Goal: Task Accomplishment & Management: Manage account settings

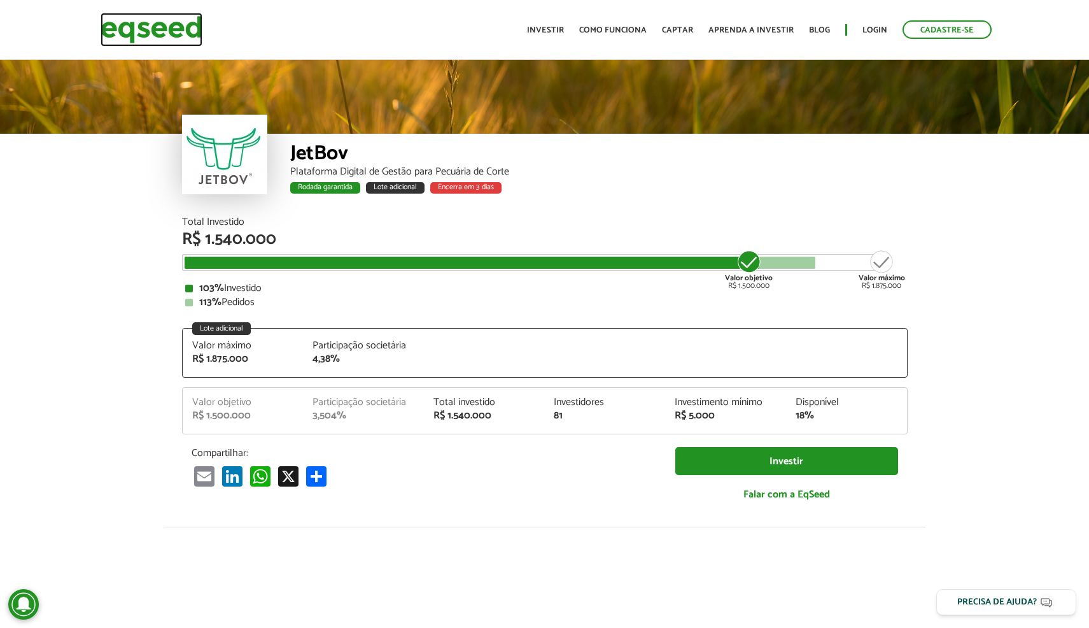
click at [145, 18] on img at bounding box center [152, 30] width 102 height 34
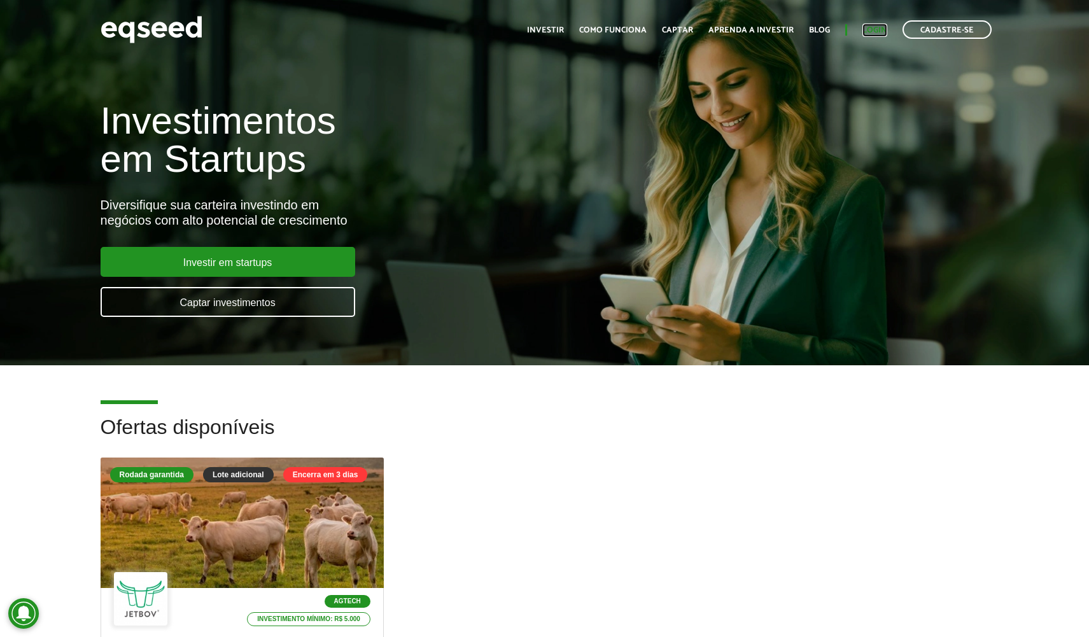
click at [871, 29] on link "Login" at bounding box center [875, 30] width 25 height 8
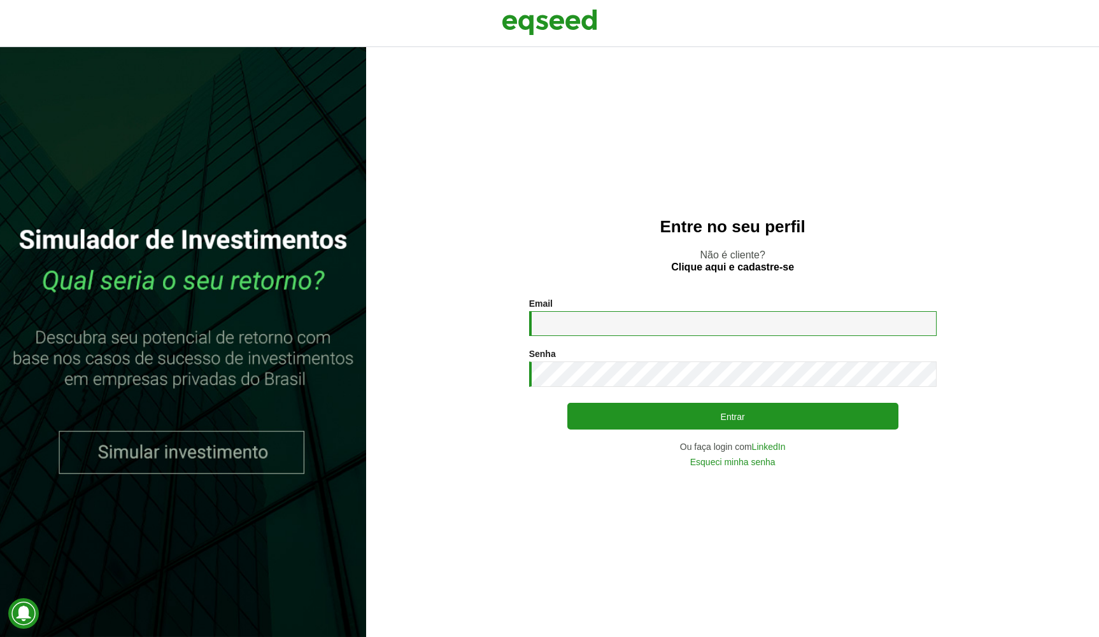
click at [661, 325] on input "Email *" at bounding box center [732, 323] width 407 height 25
type input "**********"
click at [567, 403] on button "Entrar" at bounding box center [732, 416] width 331 height 27
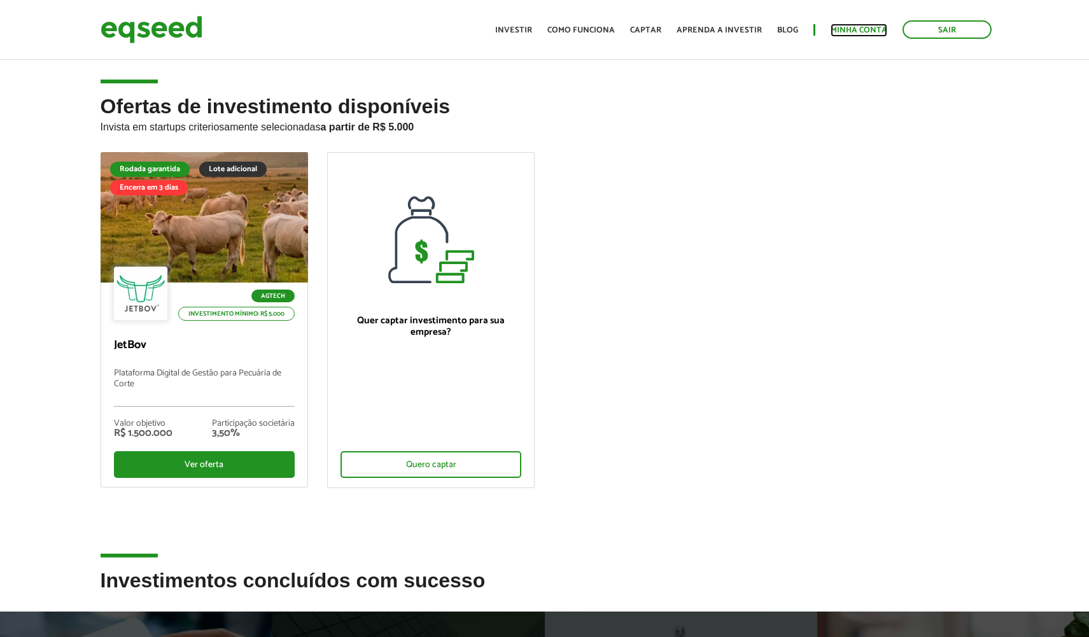
click at [856, 30] on link "Minha conta" at bounding box center [859, 30] width 57 height 8
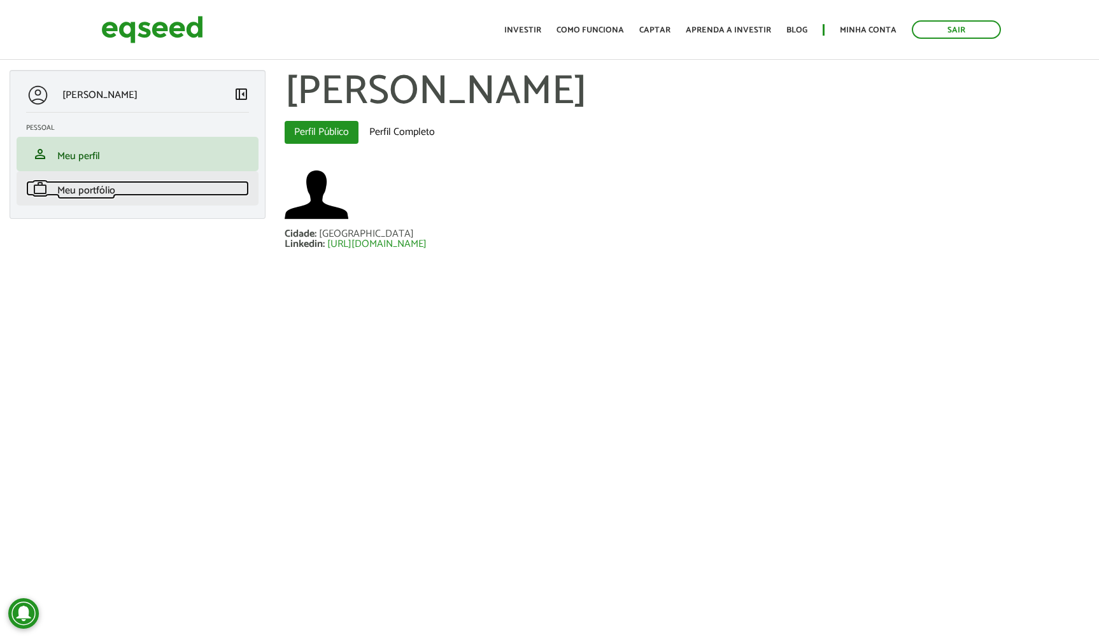
click at [97, 186] on span "Meu portfólio" at bounding box center [86, 190] width 58 height 17
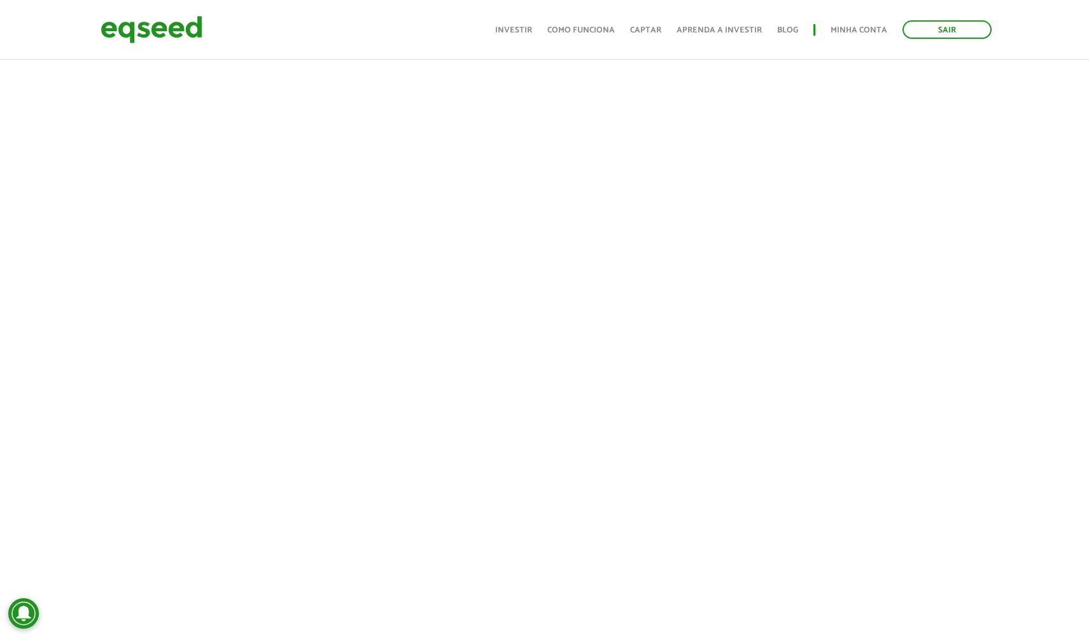
scroll to position [191, 0]
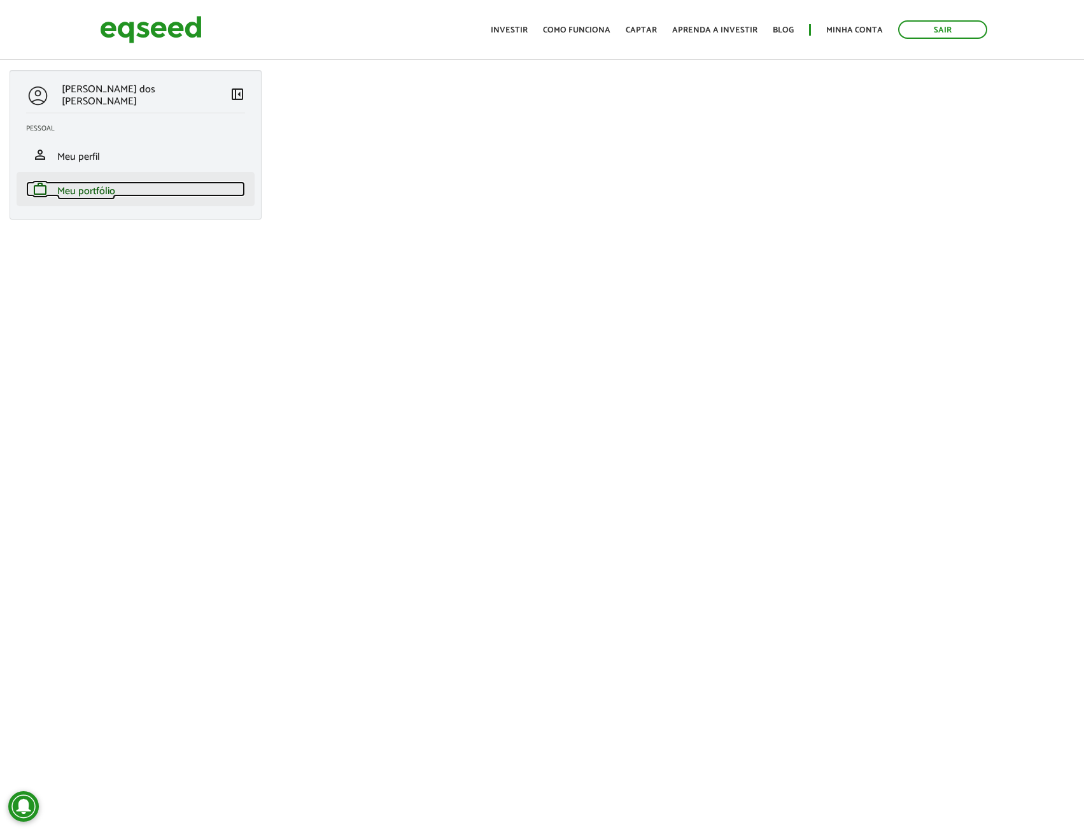
click at [97, 187] on span "Meu portfólio" at bounding box center [86, 191] width 58 height 17
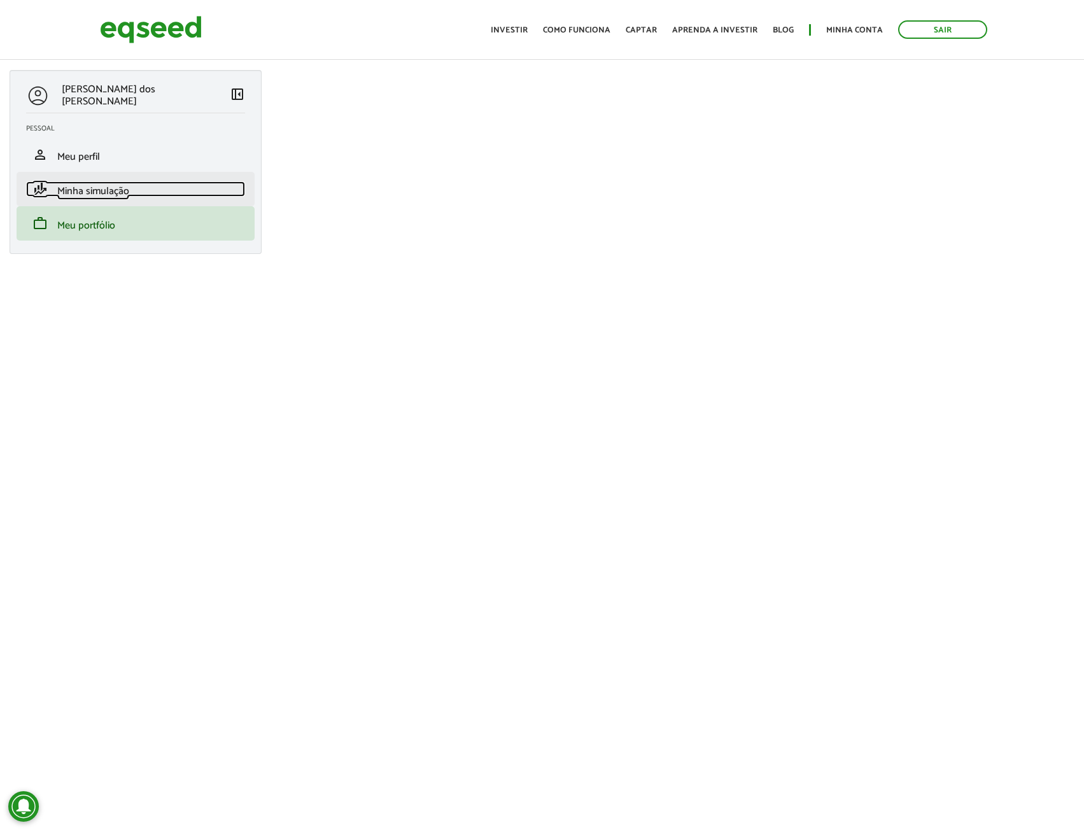
click at [100, 188] on span "Minha simulação" at bounding box center [93, 191] width 72 height 17
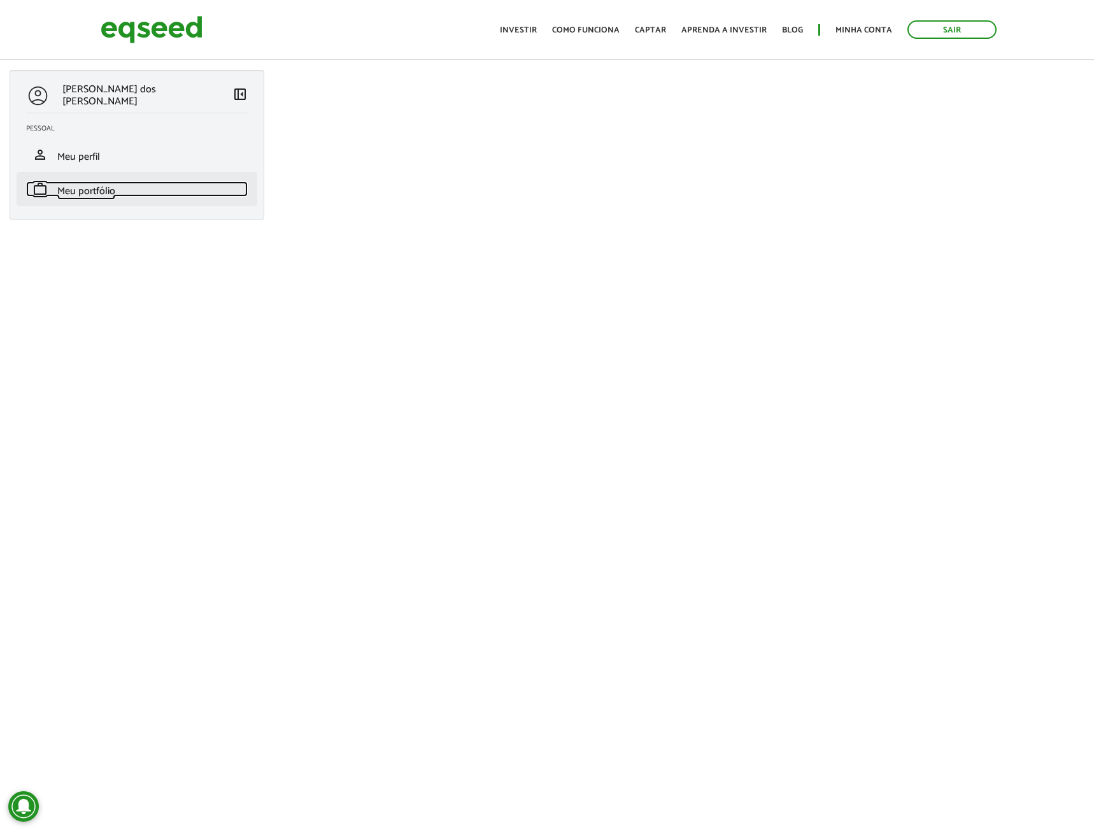
click at [95, 185] on span "Meu portfólio" at bounding box center [86, 191] width 58 height 17
